Goal: Task Accomplishment & Management: Use online tool/utility

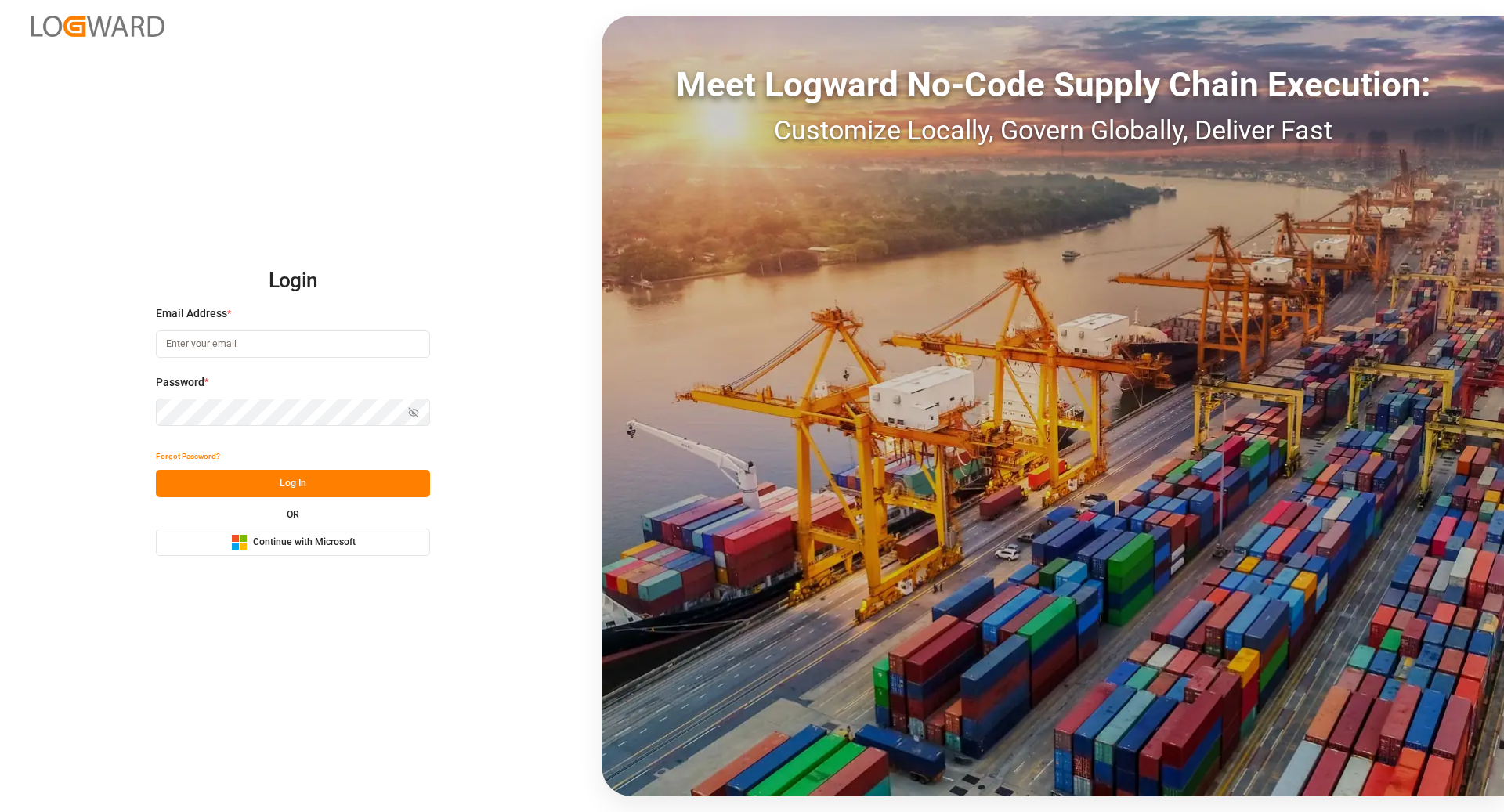
click at [335, 557] on div "Login Email Address * Password * Show password Forgot Password? Log In OR Micro…" at bounding box center [752, 406] width 1504 height 812
click at [325, 537] on span "Continue with Microsoft" at bounding box center [305, 543] width 102 height 14
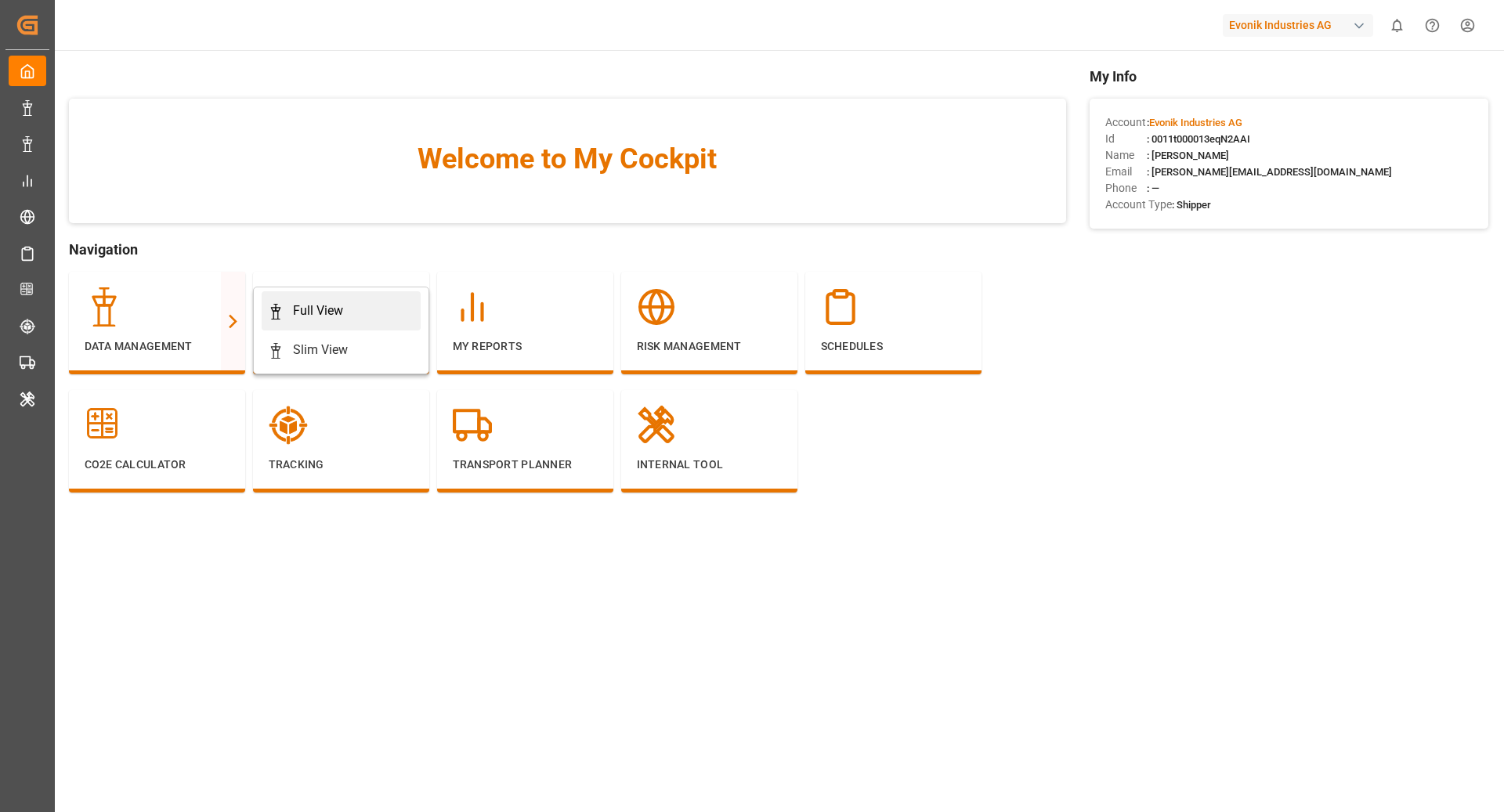
click at [311, 323] on link "Full View" at bounding box center [342, 310] width 159 height 39
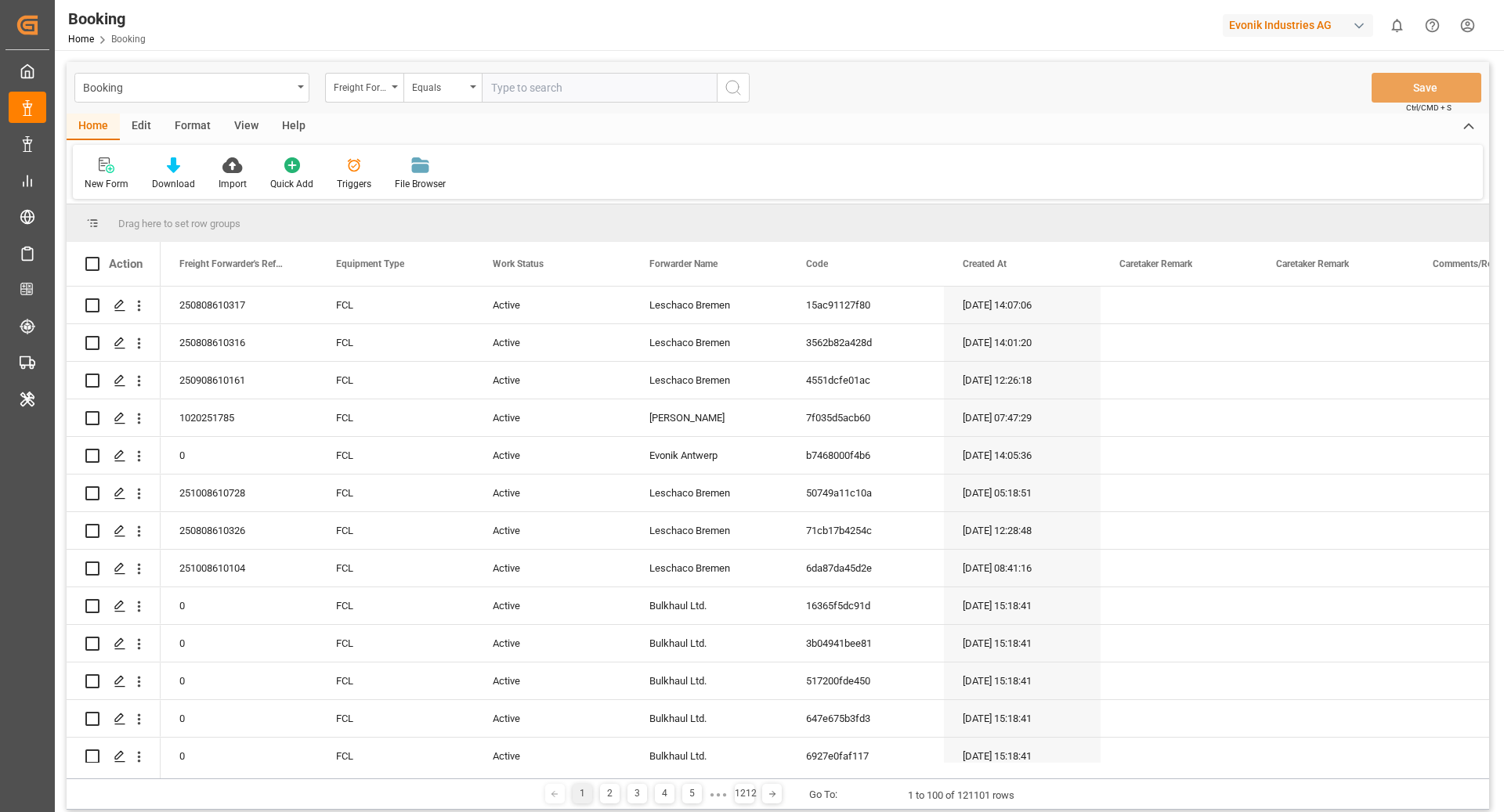
click at [195, 129] on div "Format" at bounding box center [193, 127] width 60 height 27
click at [121, 184] on div "Filter Rows" at bounding box center [107, 184] width 46 height 14
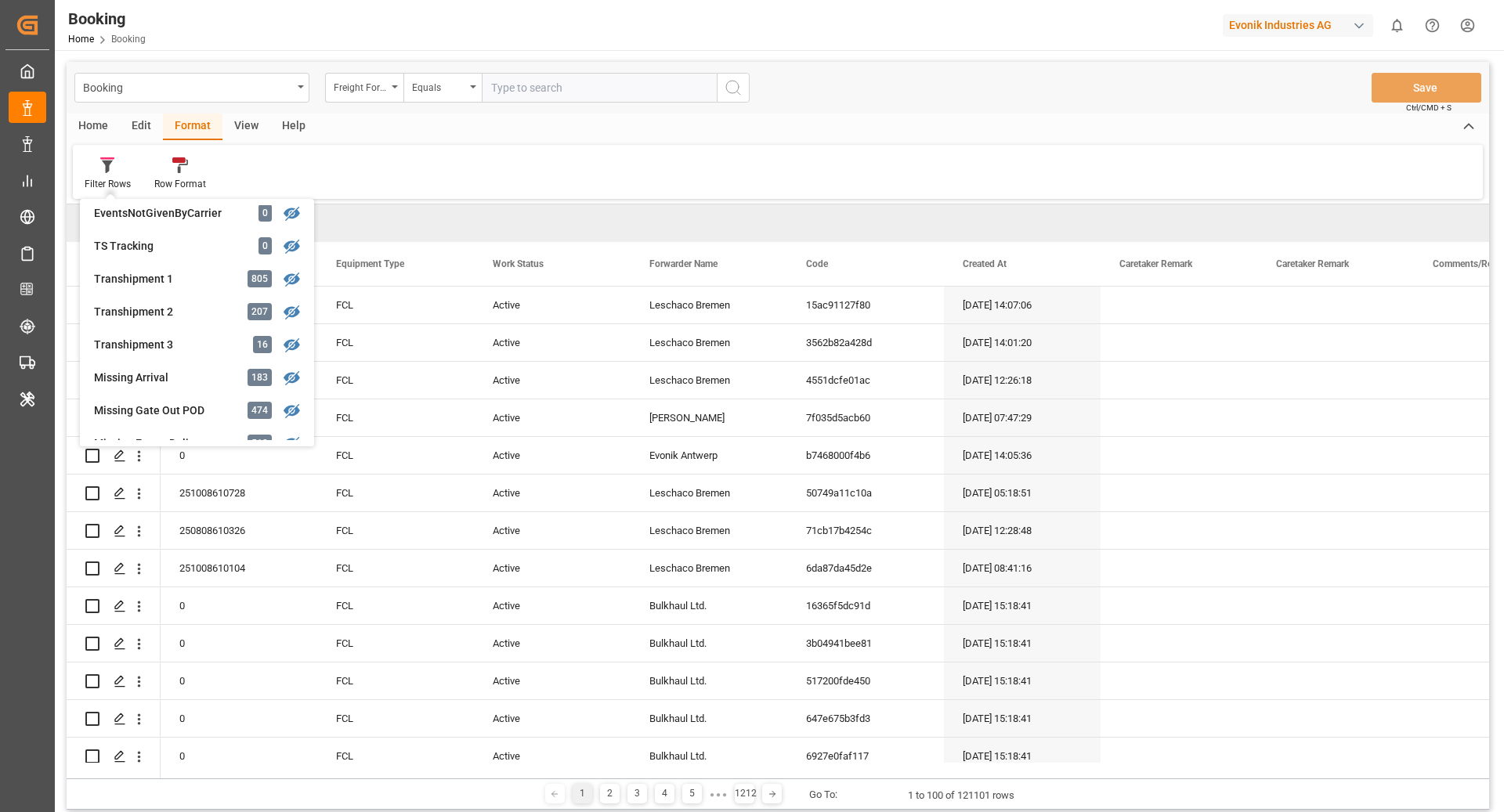
scroll to position [470, 0]
click at [660, 164] on div "Filter Rows GHM Tracking 2778 [PERSON_NAME] 0 Evonik3rdParty 0 Business Line to…" at bounding box center [778, 172] width 1410 height 54
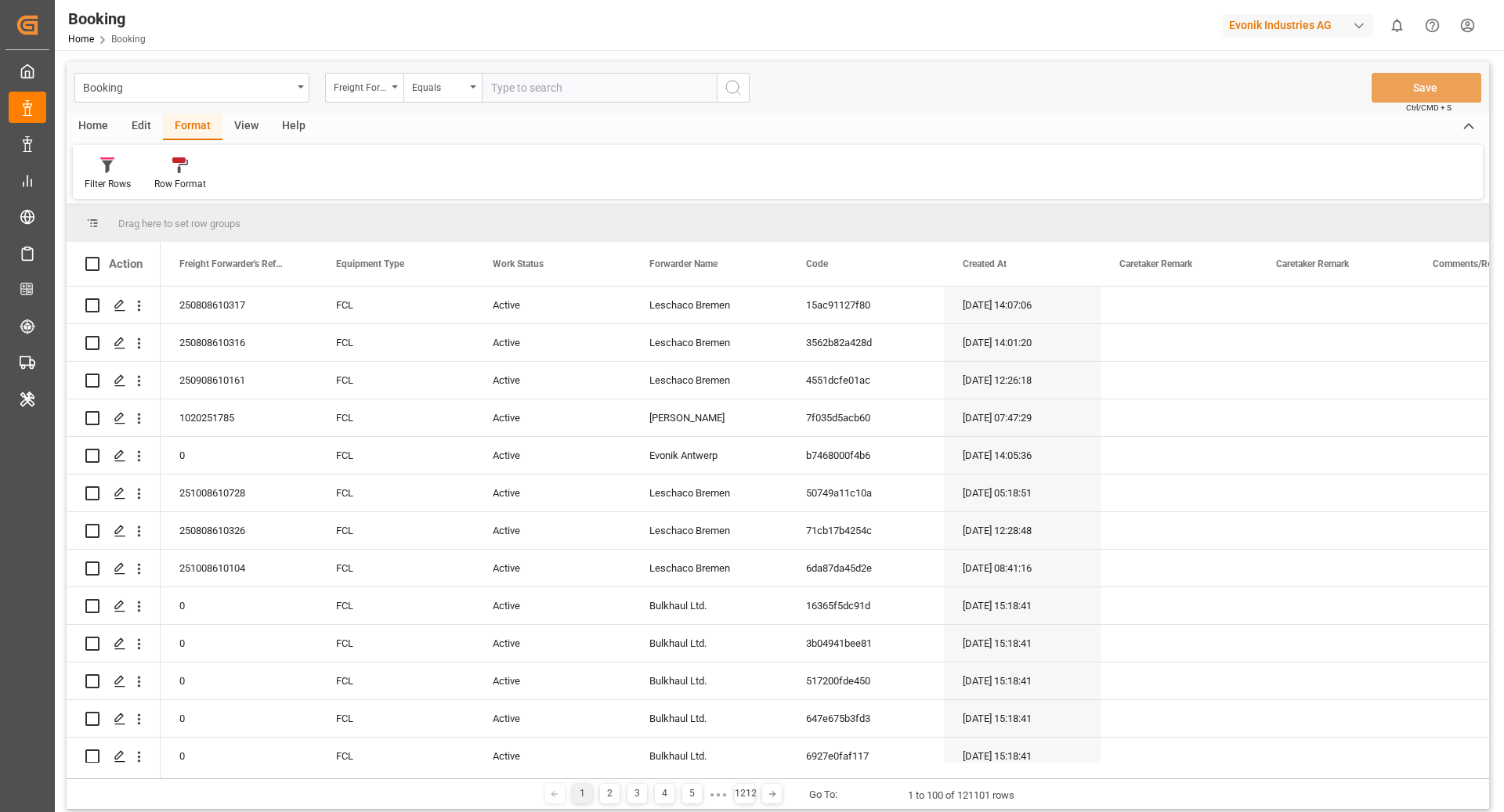
click at [1354, 22] on div "button" at bounding box center [1359, 26] width 16 height 16
type input "compo"
click at [1279, 112] on span "Compo Expert" at bounding box center [1250, 104] width 69 height 16
